Goal: Task Accomplishment & Management: Use online tool/utility

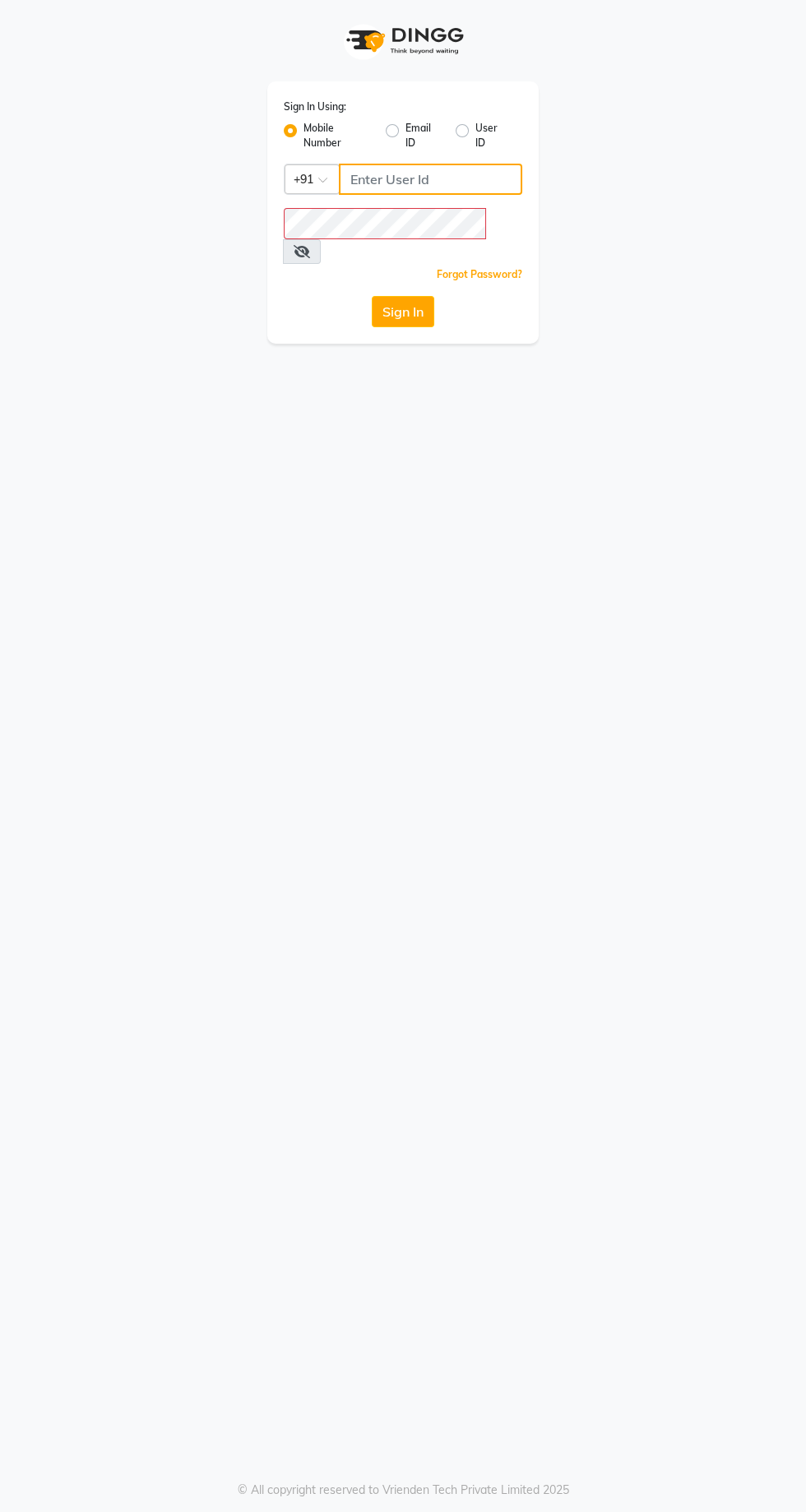
type input "9869078914"
click at [372, 296] on button "Sign In" at bounding box center [403, 311] width 63 height 31
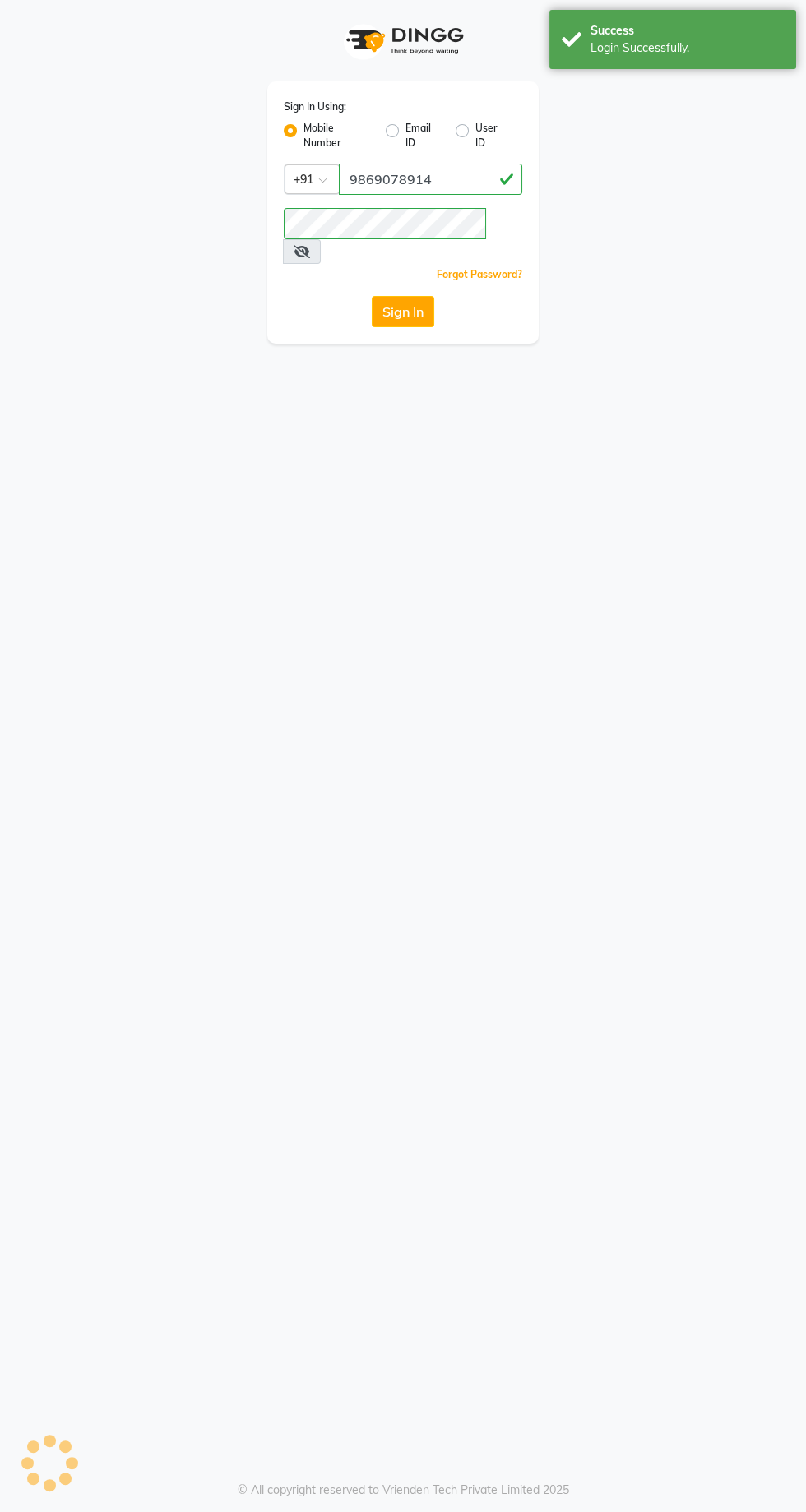
select select "service"
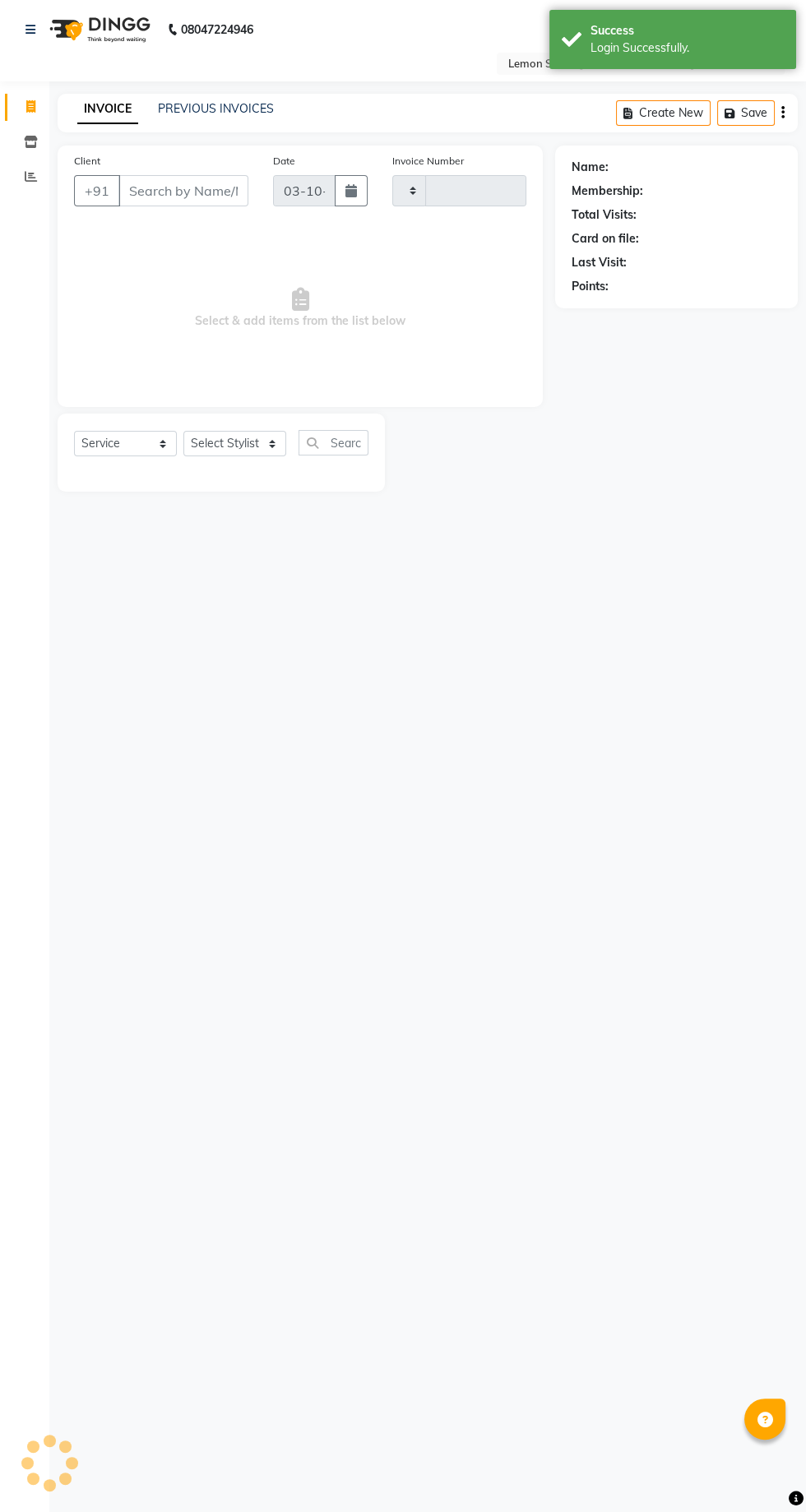
type input "2486"
select select "en"
select select "8053"
click at [36, 190] on link "Reports" at bounding box center [25, 177] width 40 height 28
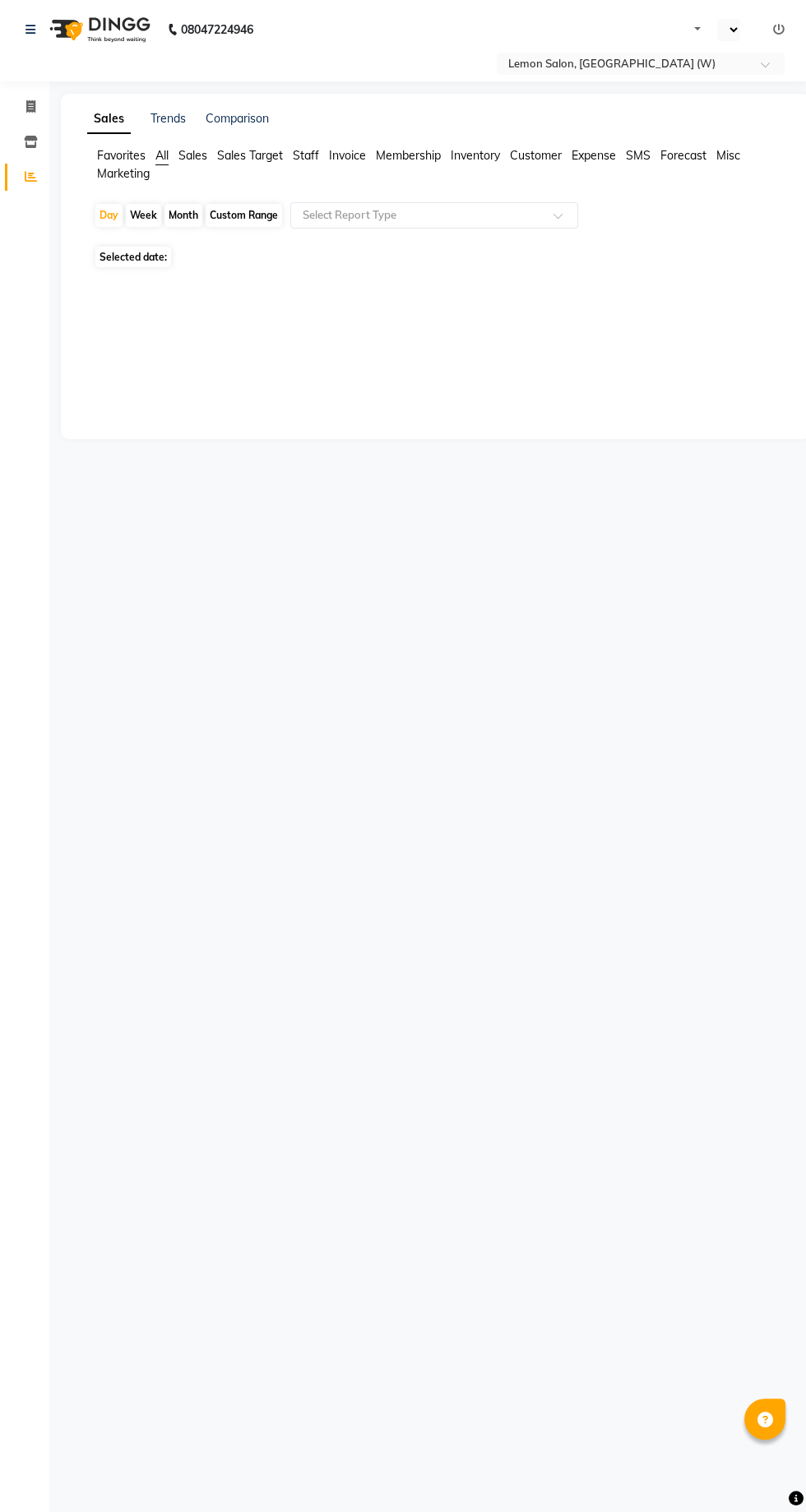
select select "en"
